Goal: Task Accomplishment & Management: Manage account settings

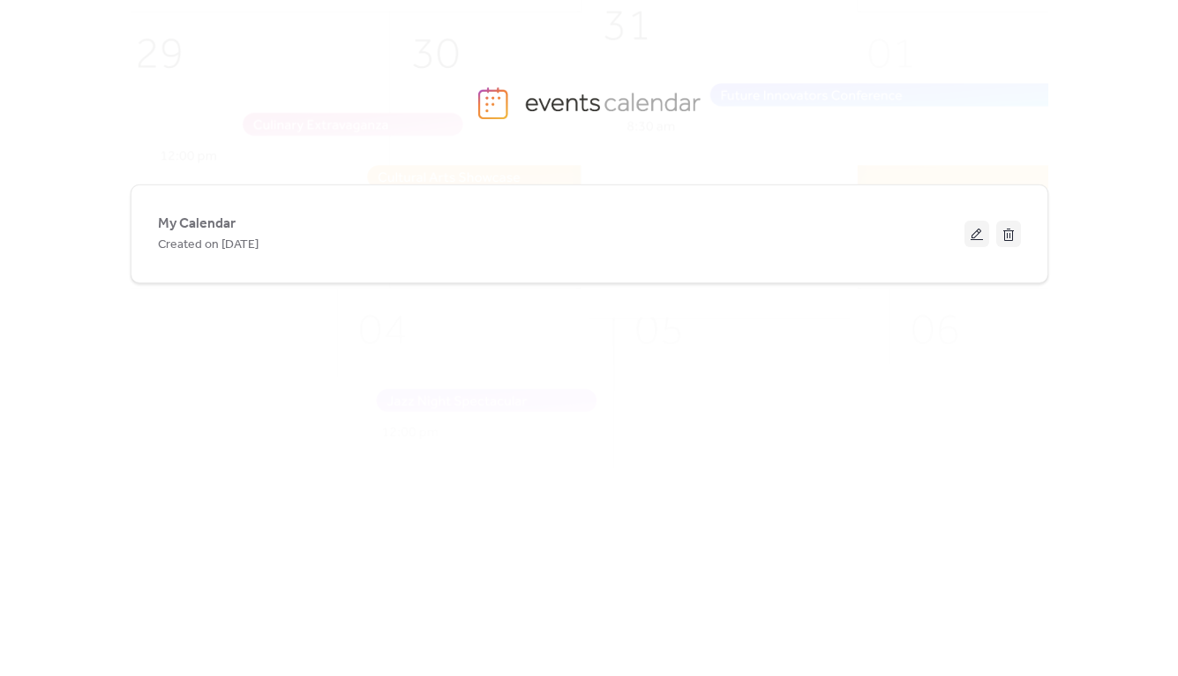
click at [185, 220] on span "My Calendar" at bounding box center [197, 224] width 78 height 21
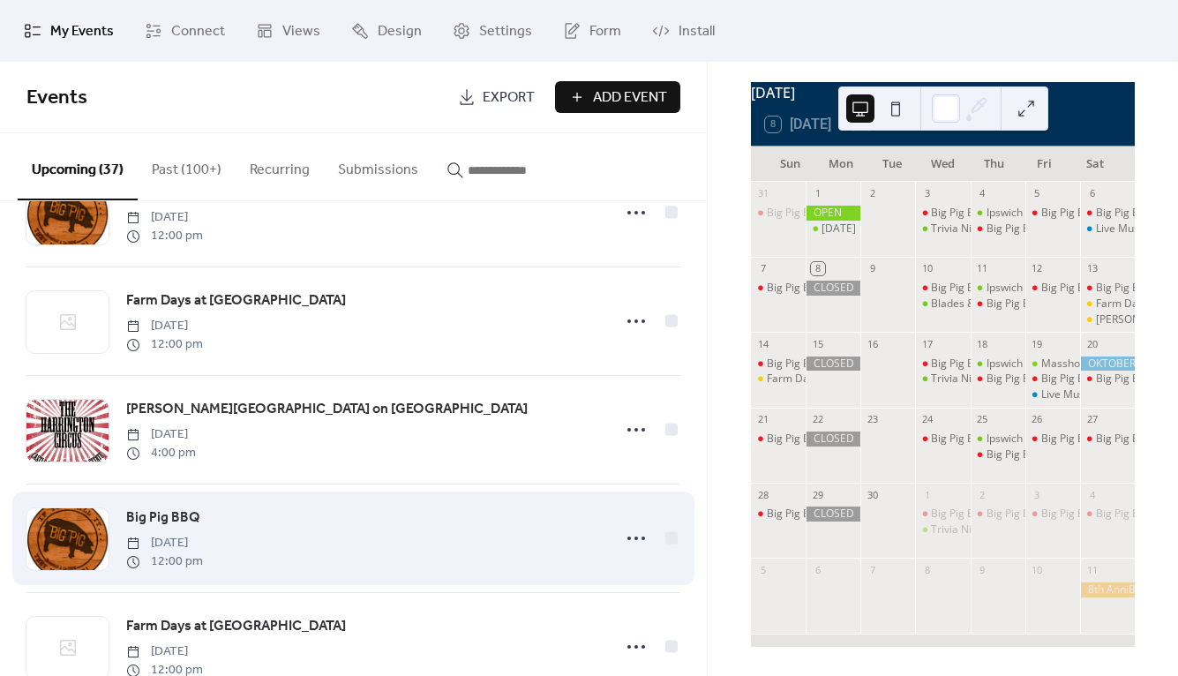
scroll to position [724, 0]
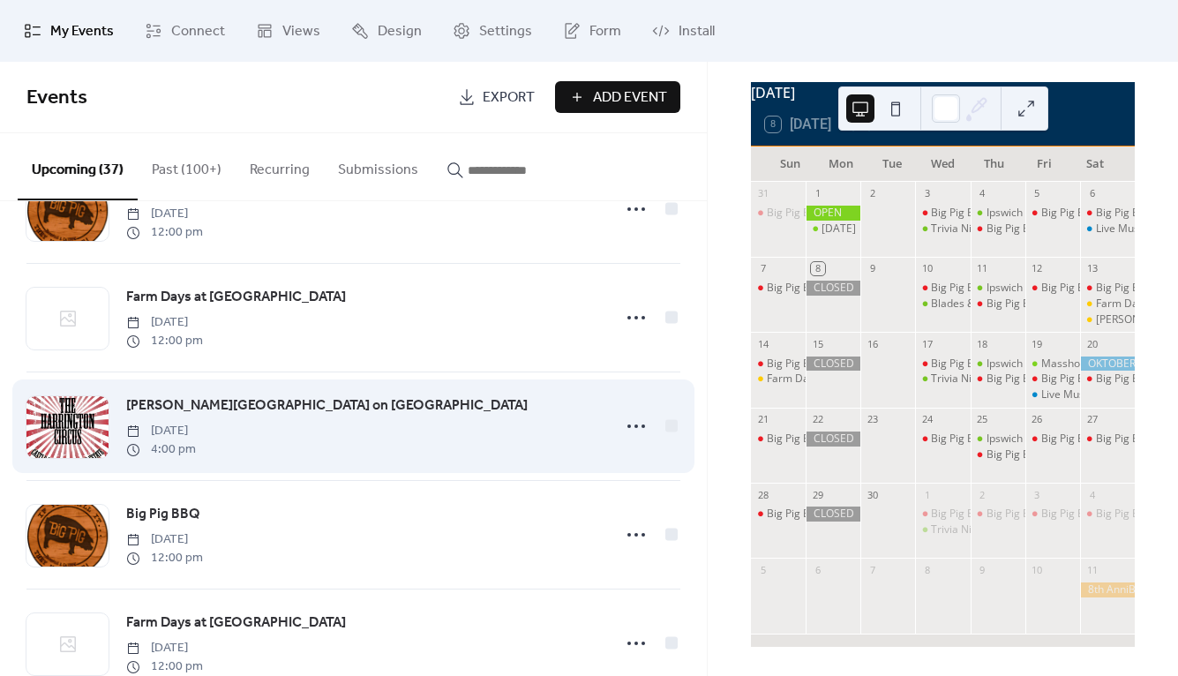
click at [246, 409] on span "[PERSON_NAME][GEOGRAPHIC_DATA] on [GEOGRAPHIC_DATA]" at bounding box center [327, 405] width 402 height 21
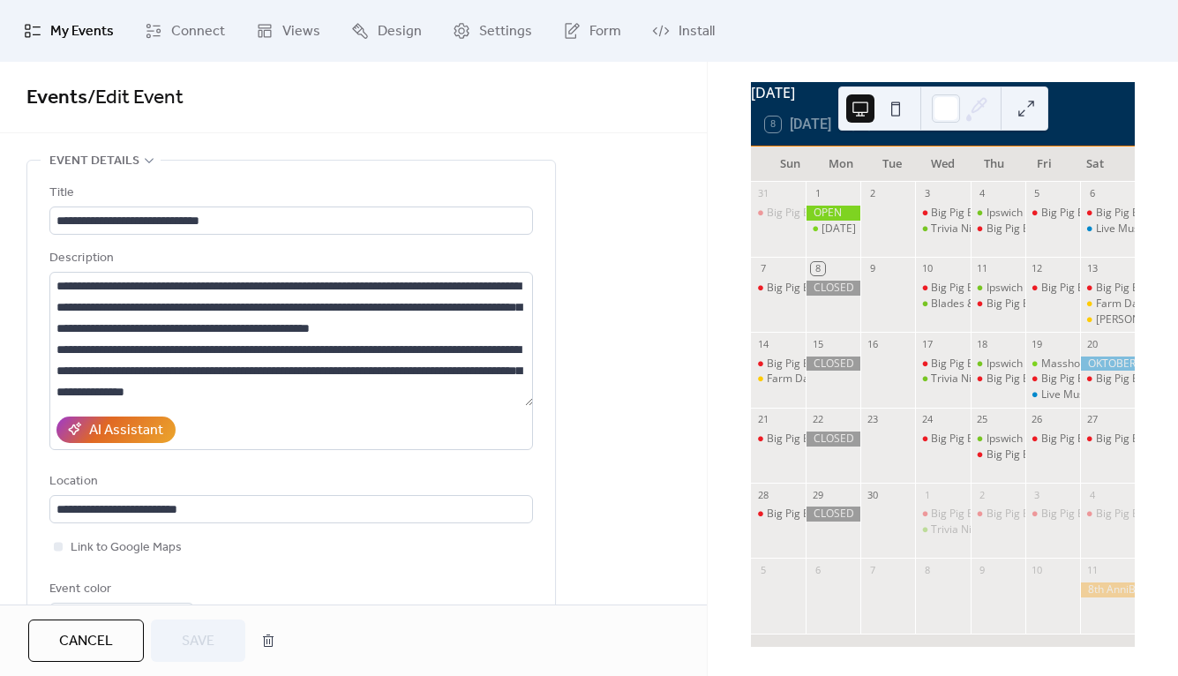
click at [103, 638] on span "Cancel" at bounding box center [86, 641] width 54 height 21
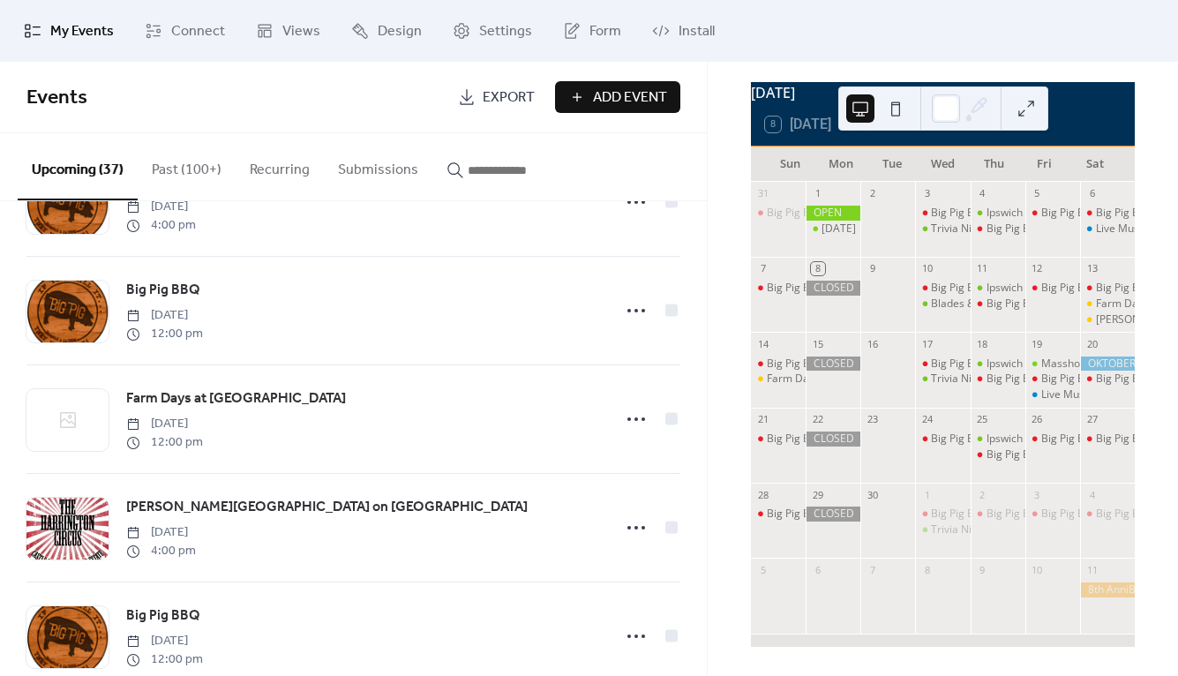
scroll to position [628, 0]
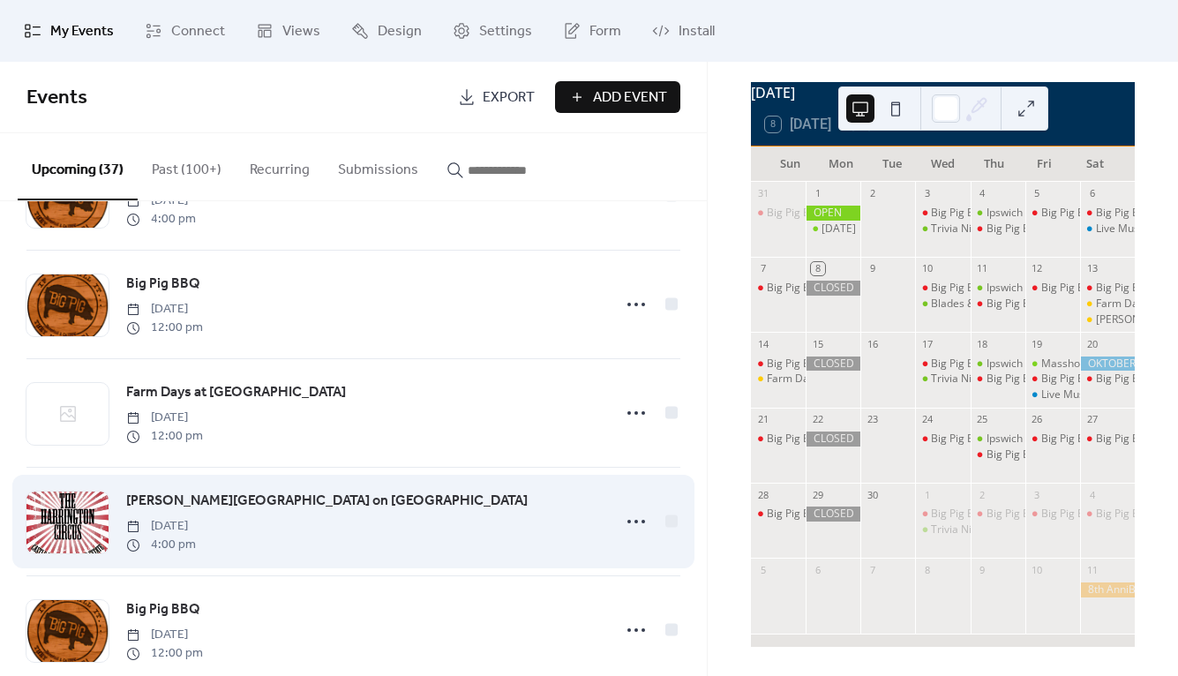
click at [494, 523] on div "[PERSON_NAME][GEOGRAPHIC_DATA] on [GEOGRAPHIC_DATA] [DATE] 4:00 pm" at bounding box center [363, 522] width 475 height 64
click at [635, 523] on icon at bounding box center [636, 522] width 28 height 28
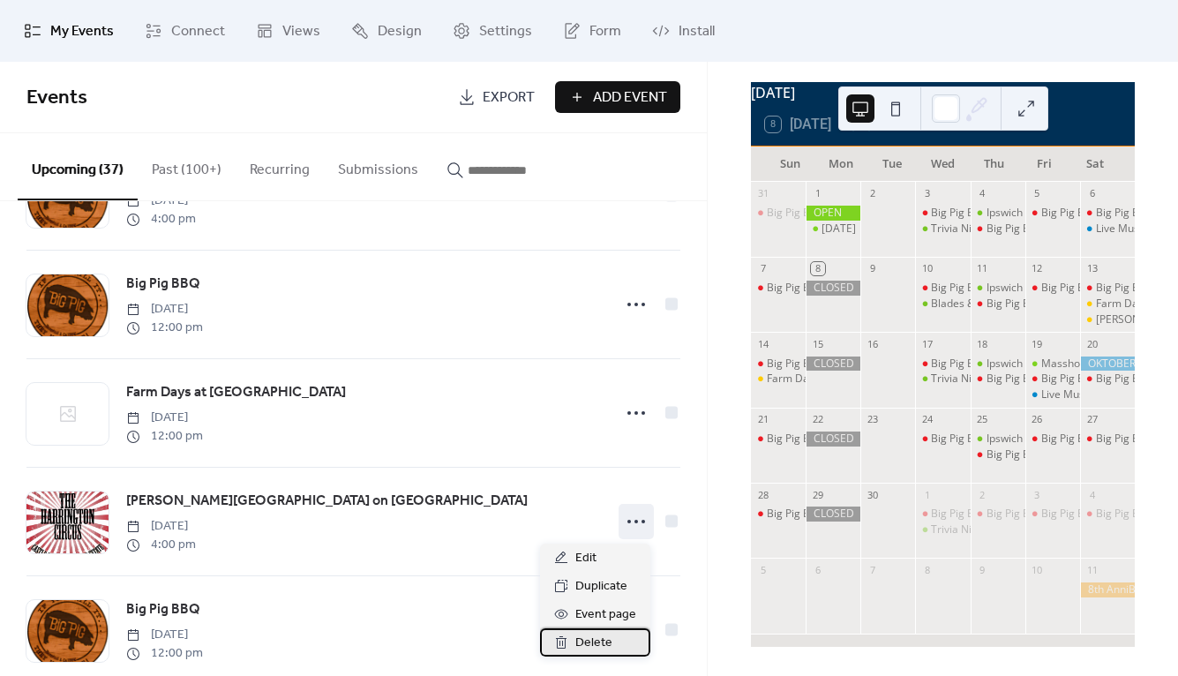
click at [590, 646] on span "Delete" at bounding box center [593, 643] width 37 height 21
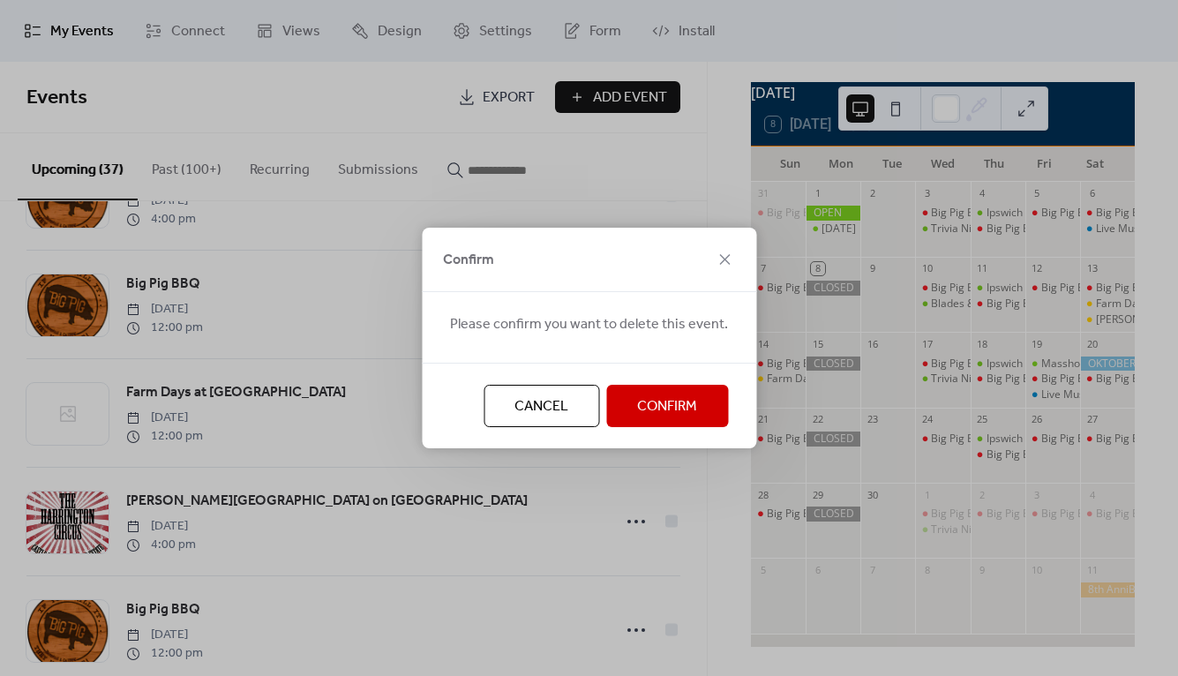
click at [681, 402] on span "Confirm" at bounding box center [667, 406] width 60 height 21
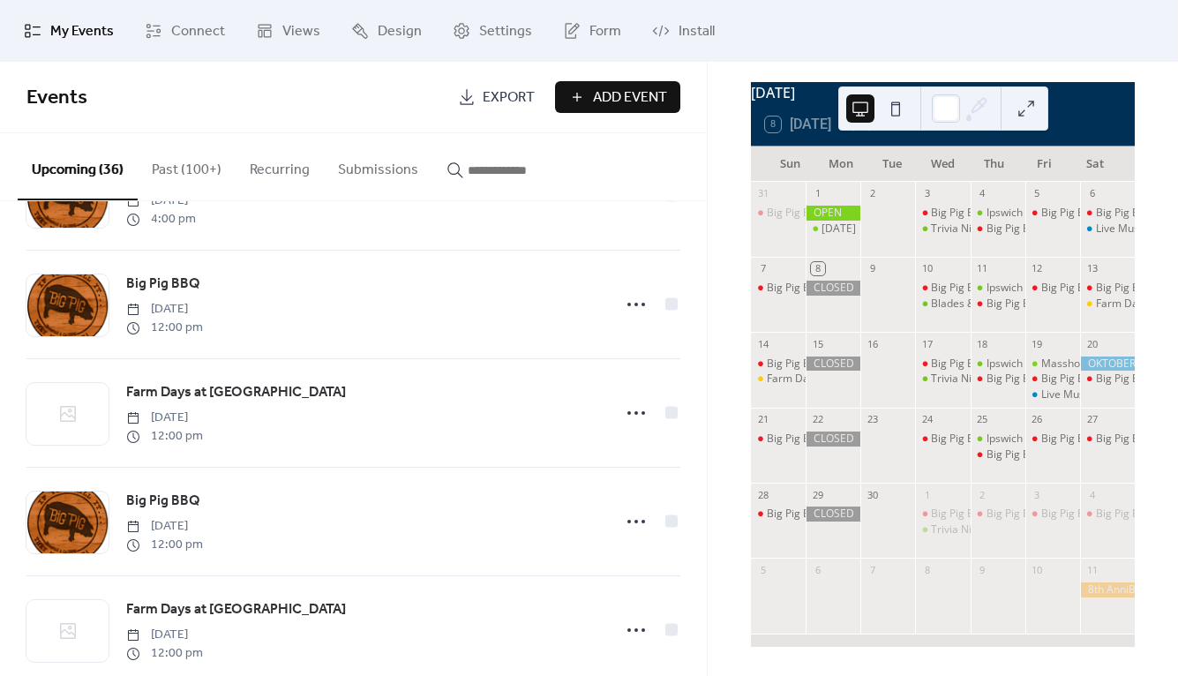
click at [1140, 24] on ul "My Events Connect Views Design Settings Form Install" at bounding box center [589, 31] width 1156 height 48
click at [1138, 301] on div "[DATE] 8 [DATE] Sun Mon Tue Wed Thu Fri Sat 31 Big Pig BBQ 1 [DATE] 2 3 Big Pig…" at bounding box center [943, 364] width 414 height 567
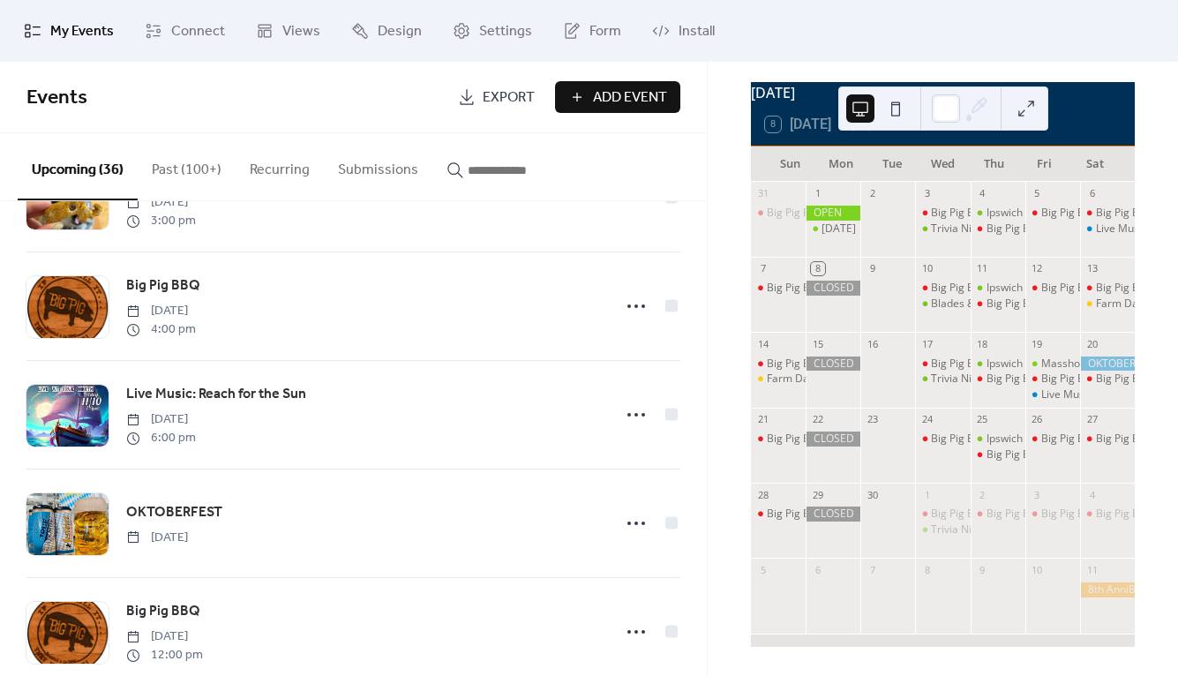
scroll to position [1719, 0]
